Goal: Task Accomplishment & Management: Manage account settings

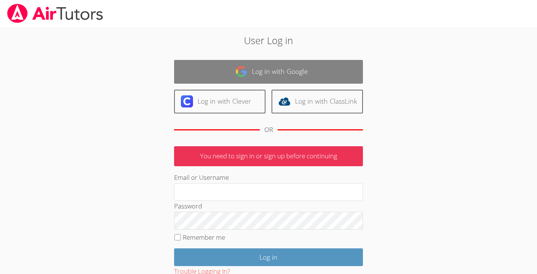
click at [274, 72] on link "Log in with Google" at bounding box center [268, 72] width 189 height 24
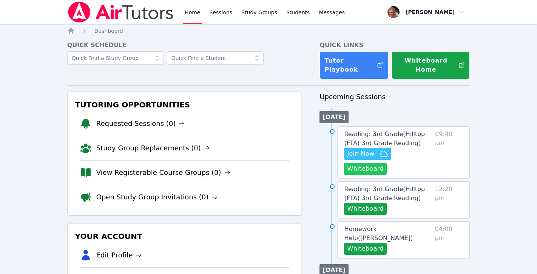
click at [377, 163] on button "Whiteboard" at bounding box center [365, 169] width 43 height 12
click at [374, 203] on button "Whiteboard" at bounding box center [365, 209] width 43 height 12
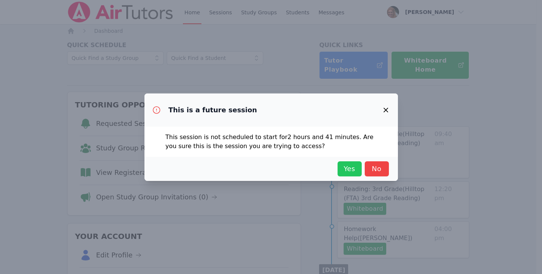
click at [352, 168] on span "Yes" at bounding box center [350, 169] width 17 height 11
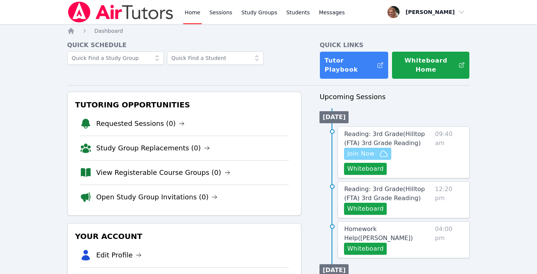
click at [361, 149] on span "Join Now" at bounding box center [360, 153] width 27 height 9
click at [221, 11] on link "Sessions" at bounding box center [221, 12] width 26 height 24
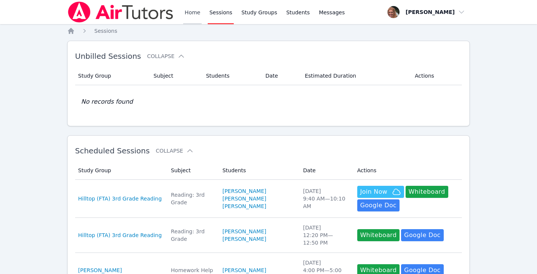
click at [189, 15] on link "Home" at bounding box center [192, 12] width 18 height 24
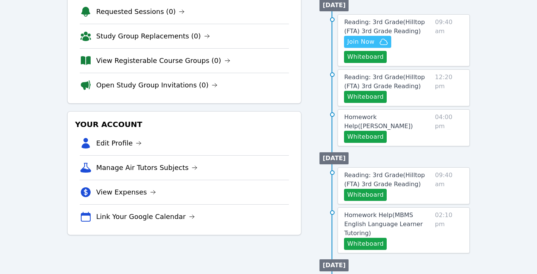
scroll to position [113, 0]
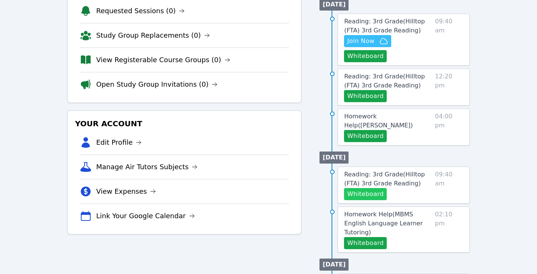
click at [364, 188] on button "Whiteboard" at bounding box center [365, 194] width 43 height 12
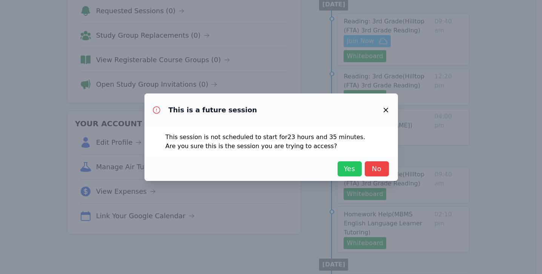
click at [349, 171] on span "Yes" at bounding box center [350, 169] width 17 height 11
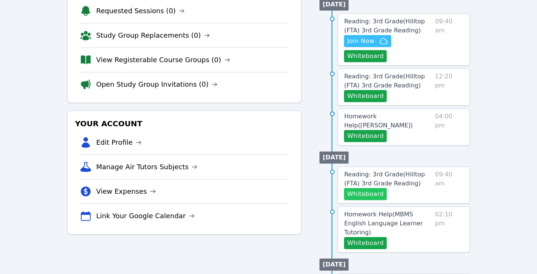
click at [374, 189] on button "Whiteboard" at bounding box center [365, 194] width 43 height 12
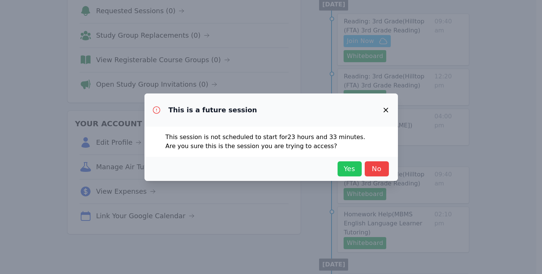
click at [346, 167] on span "Yes" at bounding box center [350, 169] width 17 height 11
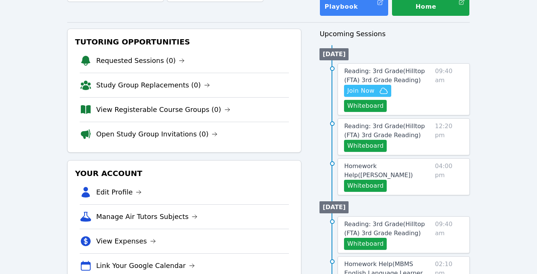
scroll to position [60, 0]
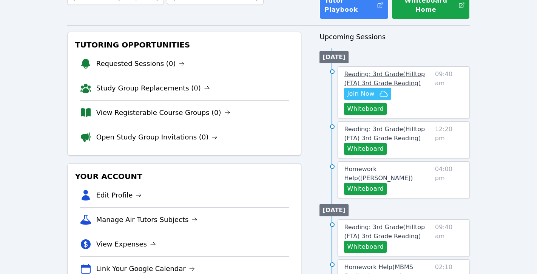
click at [366, 71] on span "Reading: 3rd Grade ( Hilltop (FTA) 3rd Grade Reading )" at bounding box center [384, 79] width 81 height 16
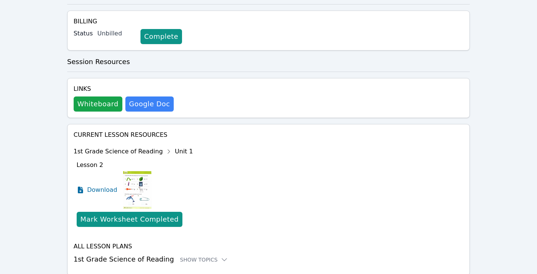
scroll to position [220, 0]
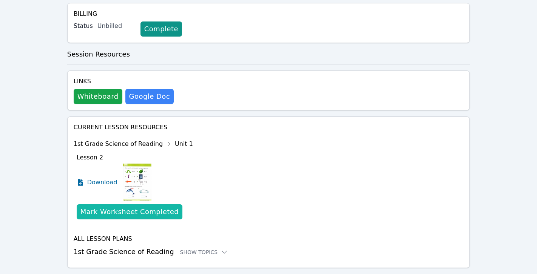
click at [153, 207] on div "Mark Worksheet Completed" at bounding box center [129, 212] width 98 height 11
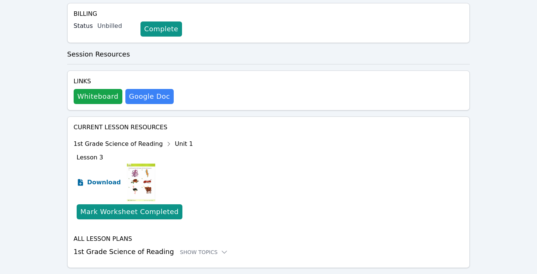
click at [107, 178] on span "Download" at bounding box center [104, 182] width 34 height 9
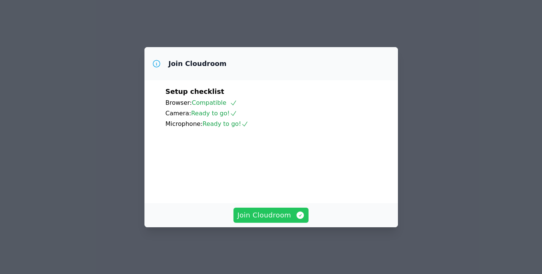
click at [279, 221] on span "Join Cloudroom" at bounding box center [271, 215] width 68 height 11
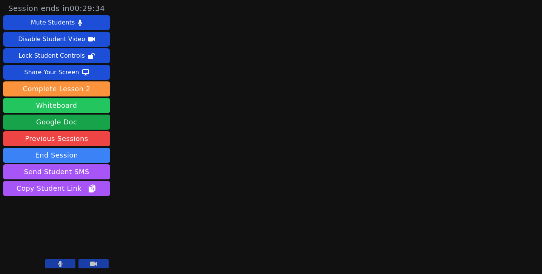
click at [84, 103] on button "Whiteboard" at bounding box center [56, 105] width 107 height 15
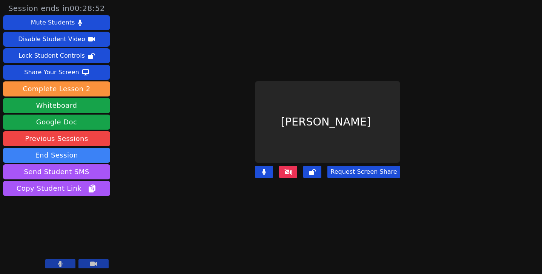
click at [379, 45] on main "Milton Lopez Morales Request Screen Share" at bounding box center [328, 137] width 240 height 274
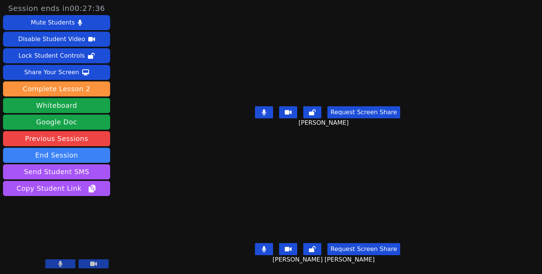
click at [68, 264] on button at bounding box center [60, 264] width 30 height 9
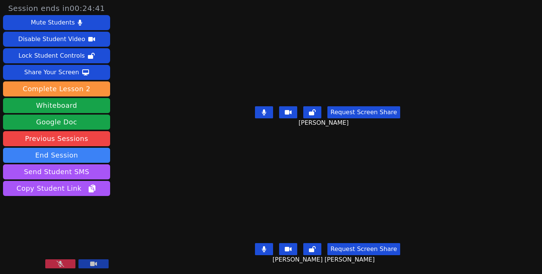
click at [68, 264] on button at bounding box center [60, 264] width 30 height 9
click at [63, 262] on button at bounding box center [60, 264] width 30 height 9
click at [63, 262] on icon at bounding box center [61, 264] width 8 height 6
click at [63, 262] on button at bounding box center [60, 264] width 30 height 9
click at [63, 262] on icon at bounding box center [61, 264] width 8 height 6
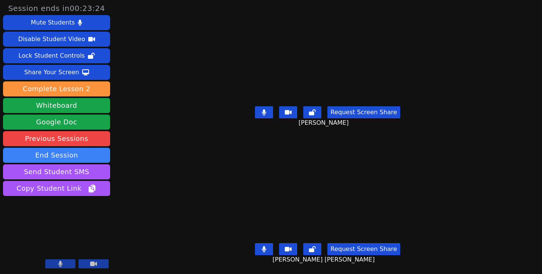
click at [264, 246] on icon at bounding box center [264, 249] width 4 height 6
click at [69, 263] on button at bounding box center [60, 264] width 30 height 9
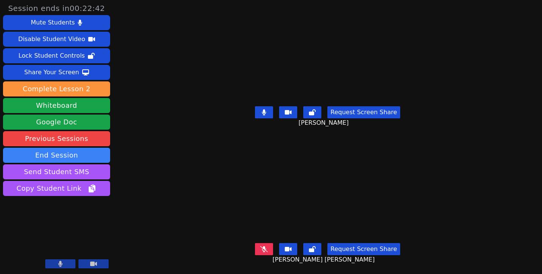
click at [265, 246] on icon at bounding box center [264, 249] width 8 height 6
click at [262, 246] on icon at bounding box center [264, 249] width 8 height 6
click at [268, 245] on button at bounding box center [264, 249] width 18 height 12
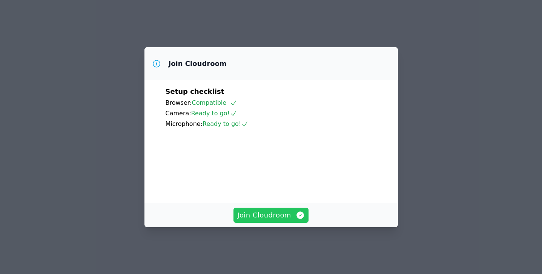
click at [283, 221] on span "Join Cloudroom" at bounding box center [271, 215] width 68 height 11
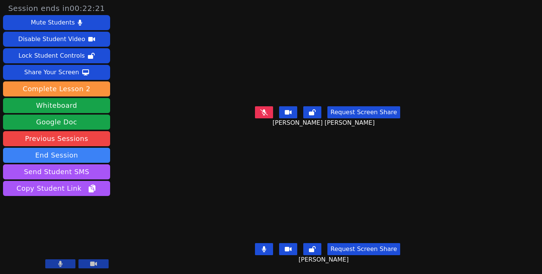
click at [261, 109] on icon at bounding box center [264, 112] width 8 height 6
click at [266, 110] on icon at bounding box center [264, 112] width 8 height 6
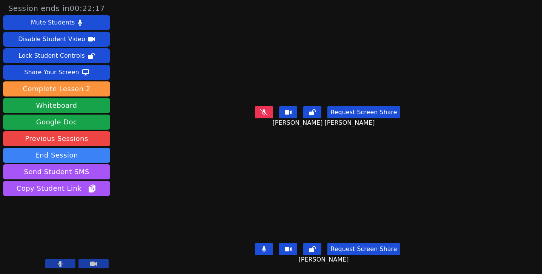
click at [266, 110] on icon at bounding box center [264, 112] width 8 height 6
click at [267, 110] on icon at bounding box center [264, 112] width 8 height 6
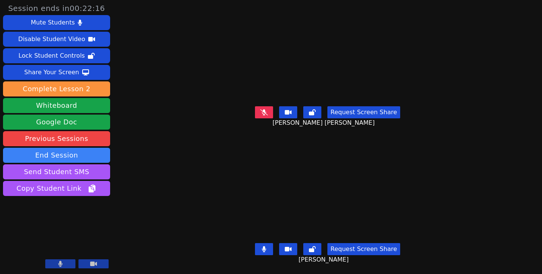
click at [267, 110] on icon at bounding box center [264, 112] width 8 height 6
click at [270, 243] on button at bounding box center [264, 249] width 18 height 12
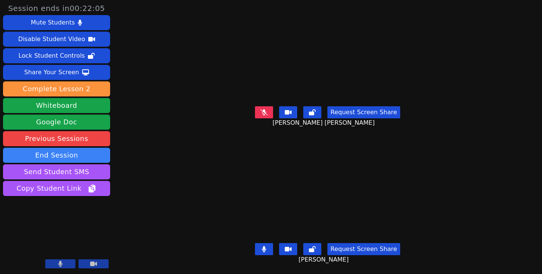
click at [265, 109] on icon at bounding box center [264, 112] width 8 height 6
click at [262, 110] on icon at bounding box center [264, 112] width 8 height 6
drag, startPoint x: 262, startPoint y: 110, endPoint x: 236, endPoint y: 155, distance: 52.1
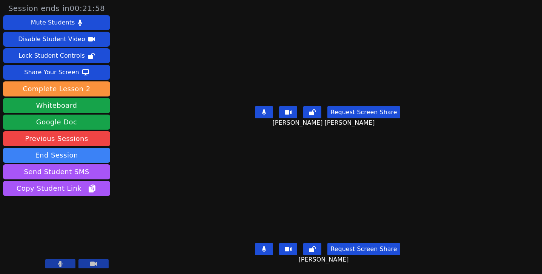
click at [241, 154] on main "Marisol Garcia Paz Request Screen Share Marisol Garcia Paz Milton Lopez Morales…" at bounding box center [328, 137] width 240 height 274
click at [263, 246] on icon at bounding box center [264, 249] width 4 height 6
click at [358, 110] on button "Request Screen Share" at bounding box center [364, 112] width 72 height 12
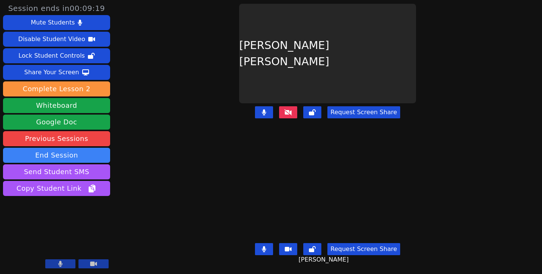
click at [362, 109] on button "Request Screen Share" at bounding box center [364, 112] width 72 height 12
click at [292, 110] on icon at bounding box center [289, 112] width 8 height 6
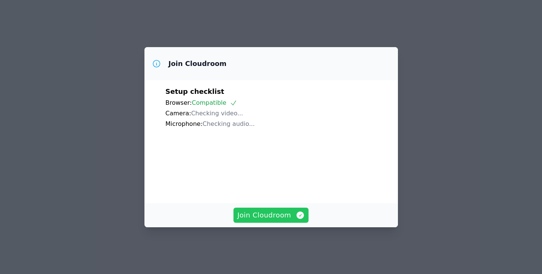
click at [286, 217] on span "Join Cloudroom" at bounding box center [271, 215] width 68 height 11
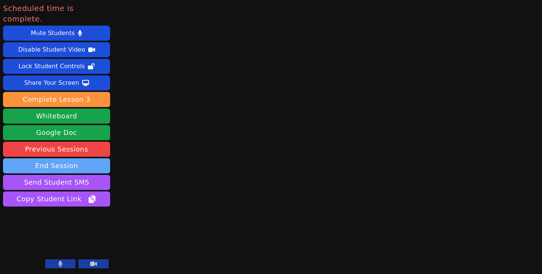
click at [64, 159] on button "End Session" at bounding box center [56, 166] width 107 height 15
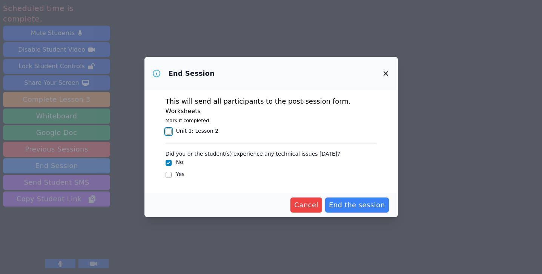
click at [170, 131] on input "Unit 1 : Lesson 2" at bounding box center [169, 132] width 6 height 6
checkbox input "true"
click at [361, 203] on span "End the session" at bounding box center [357, 205] width 56 height 11
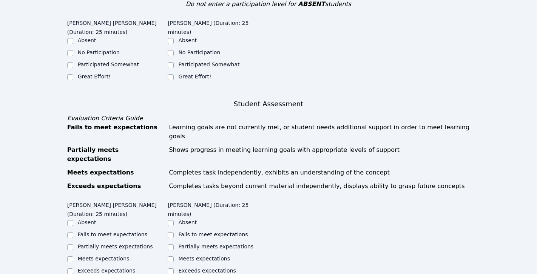
scroll to position [239, 0]
click at [70, 77] on input "Great Effort!" at bounding box center [70, 78] width 6 height 6
checkbox input "true"
click at [170, 79] on input "Great Effort!" at bounding box center [171, 78] width 6 height 6
checkbox input "true"
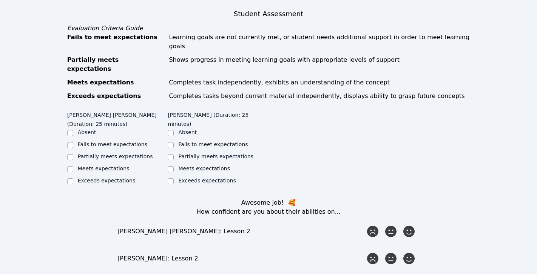
scroll to position [330, 0]
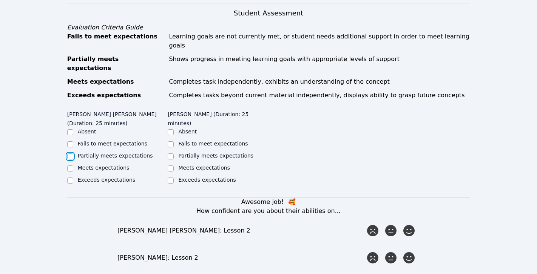
click at [72, 154] on input "Partially meets expectations" at bounding box center [70, 157] width 6 height 6
checkbox input "true"
click at [172, 154] on input "Partially meets expectations" at bounding box center [171, 157] width 6 height 6
checkbox input "true"
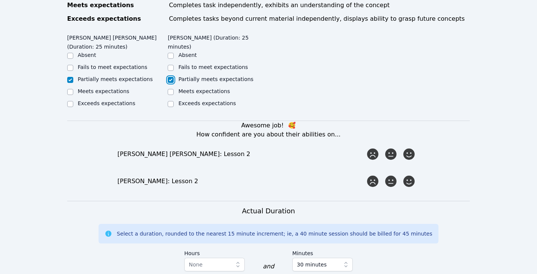
scroll to position [412, 0]
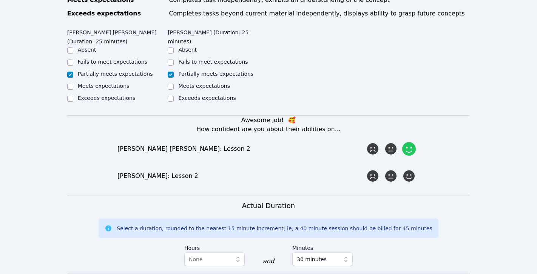
click at [410, 142] on icon at bounding box center [409, 149] width 14 height 14
click at [0, 0] on input "radio" at bounding box center [0, 0] width 0 height 0
click at [409, 169] on icon at bounding box center [409, 176] width 14 height 14
click at [0, 0] on input "radio" at bounding box center [0, 0] width 0 height 0
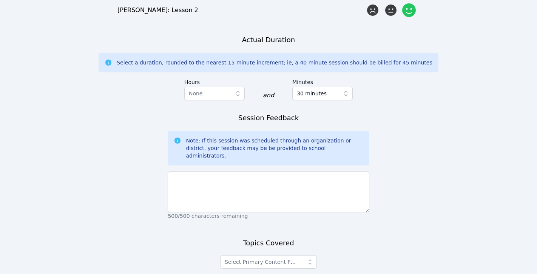
scroll to position [582, 0]
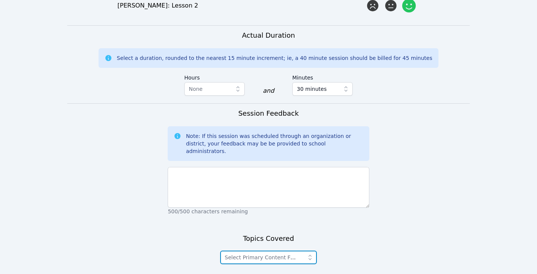
click at [310, 251] on span "button" at bounding box center [311, 258] width 11 height 14
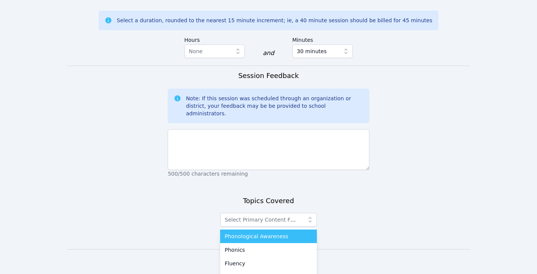
scroll to position [627, 0]
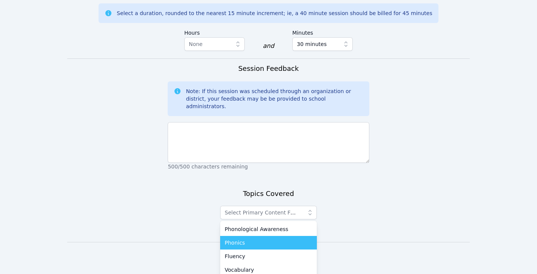
click at [286, 236] on li "Phonics" at bounding box center [268, 243] width 97 height 14
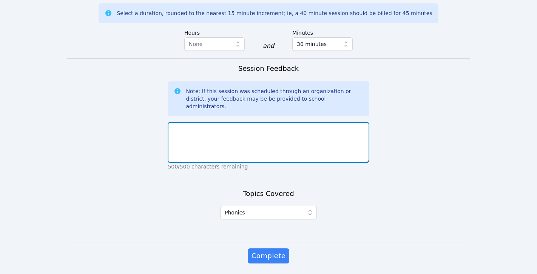
click at [275, 122] on textarea at bounding box center [268, 142] width 201 height 41
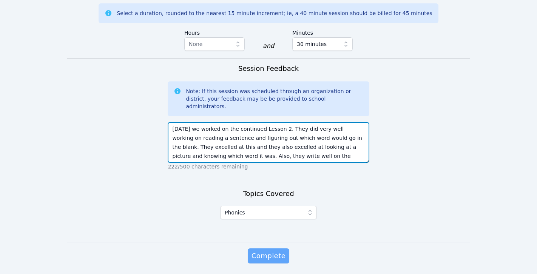
type textarea "[DATE] we worked on the continued Lesson 2. They did very well working on readi…"
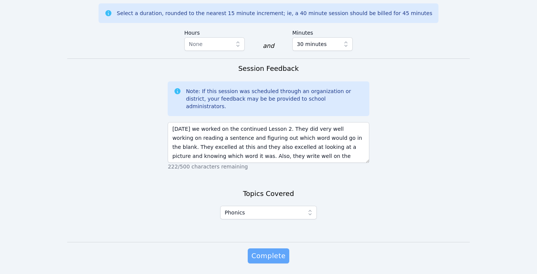
click at [268, 251] on span "Complete" at bounding box center [268, 256] width 34 height 11
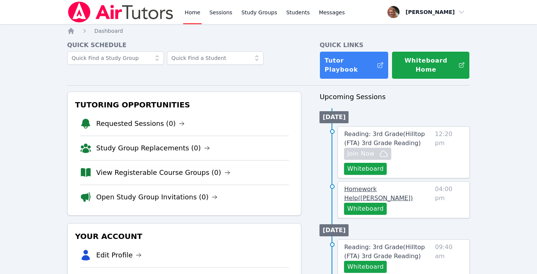
click at [382, 186] on span "Homework Help ( [PERSON_NAME] )" at bounding box center [378, 194] width 69 height 16
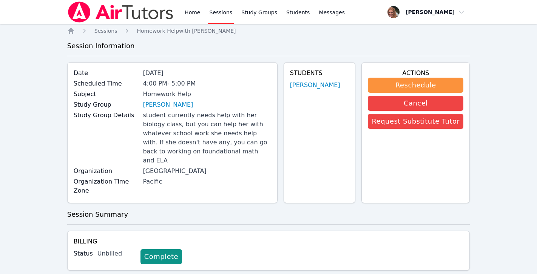
click at [223, 15] on link "Sessions" at bounding box center [221, 12] width 26 height 24
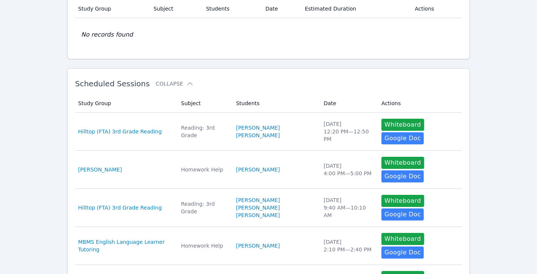
scroll to position [69, 0]
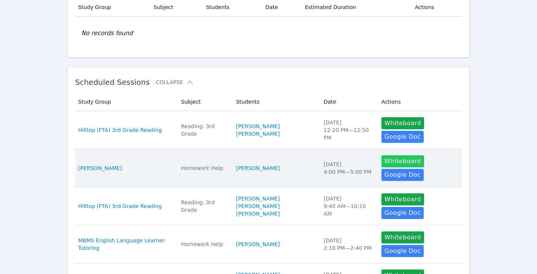
click at [387, 155] on button "Whiteboard" at bounding box center [402, 161] width 43 height 12
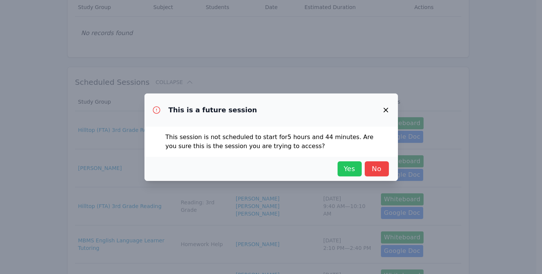
click at [347, 165] on span "Yes" at bounding box center [350, 169] width 17 height 11
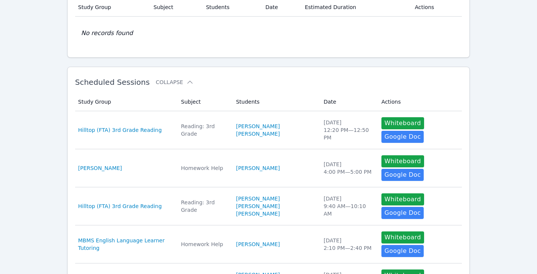
scroll to position [0, 0]
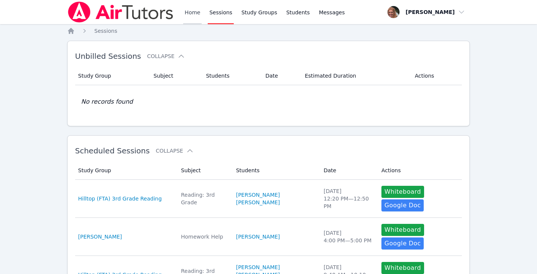
click at [197, 13] on link "Home" at bounding box center [192, 12] width 18 height 24
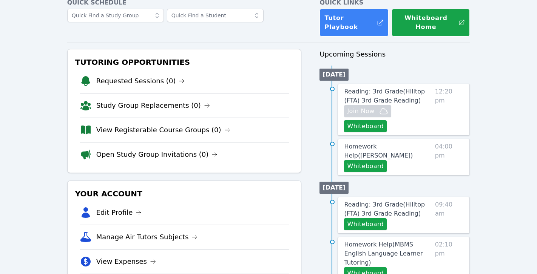
scroll to position [43, 0]
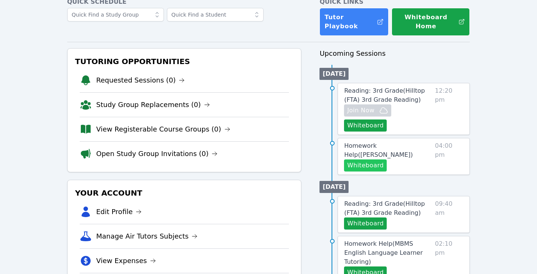
click at [374, 162] on button "Whiteboard" at bounding box center [365, 166] width 43 height 12
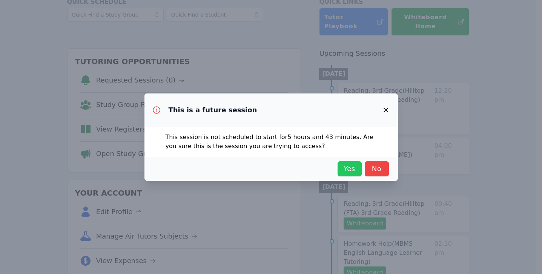
click at [351, 166] on span "Yes" at bounding box center [350, 169] width 17 height 11
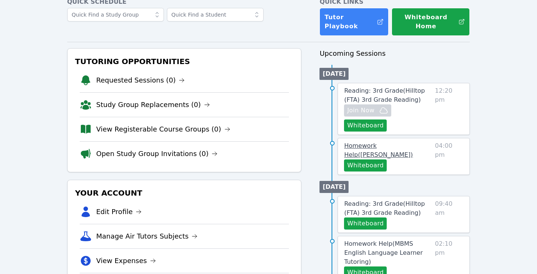
click at [381, 142] on span "Homework Help ( [PERSON_NAME] )" at bounding box center [378, 150] width 69 height 16
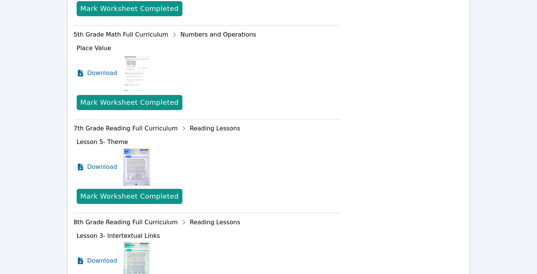
scroll to position [434, 0]
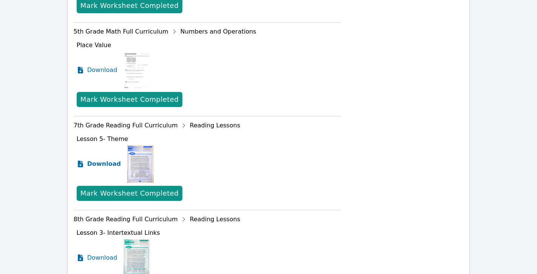
click at [95, 160] on span "Download" at bounding box center [104, 164] width 34 height 9
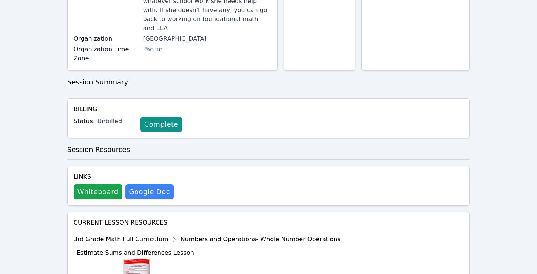
scroll to position [0, 0]
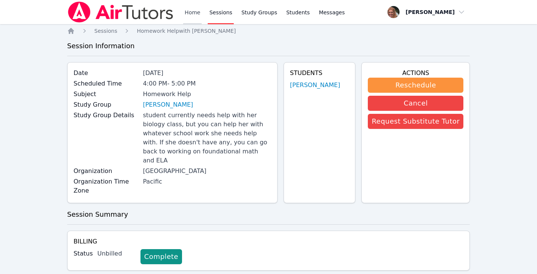
click at [196, 15] on link "Home" at bounding box center [192, 12] width 18 height 24
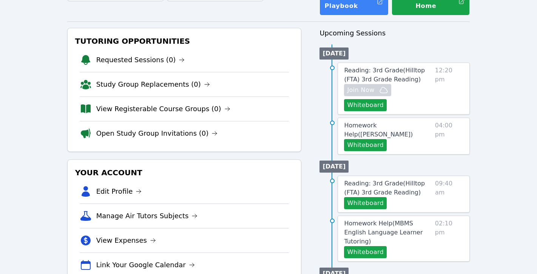
scroll to position [63, 0]
